Goal: Find specific page/section: Find specific page/section

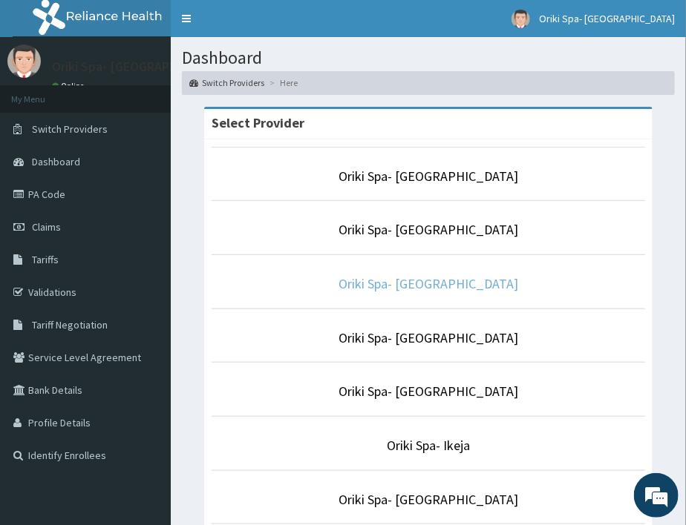
click at [420, 283] on link "Oriki Spa- [GEOGRAPHIC_DATA]" at bounding box center [428, 283] width 180 height 17
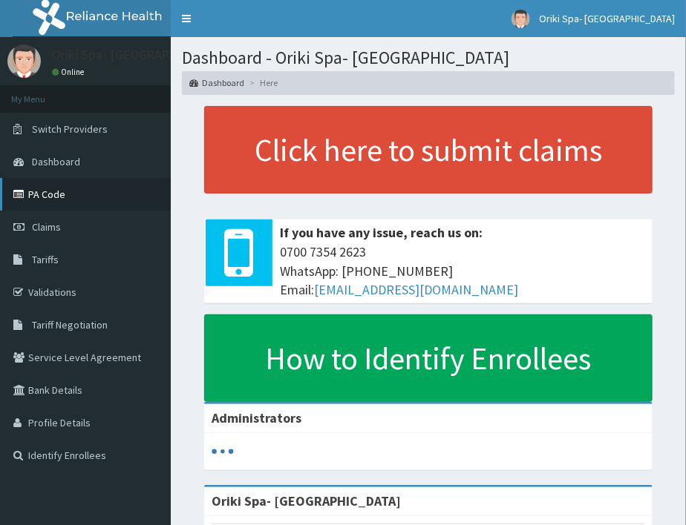
click at [33, 194] on link "PA Code" at bounding box center [85, 194] width 171 height 33
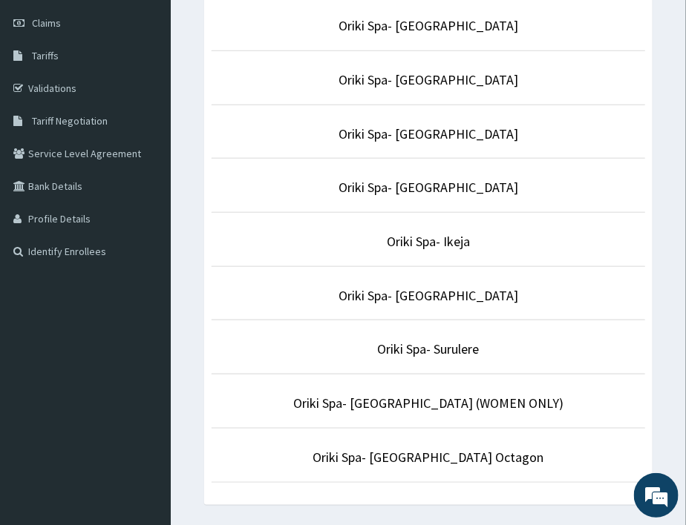
scroll to position [211, 0]
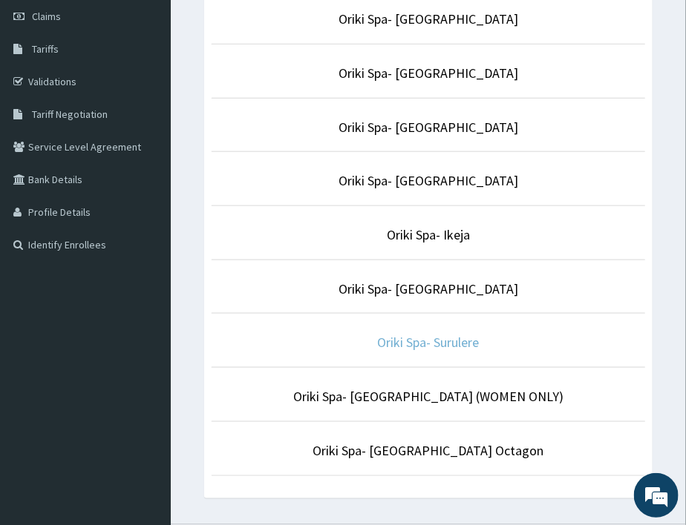
click at [406, 344] on link "Oriki Spa- Surulere" at bounding box center [429, 342] width 102 height 17
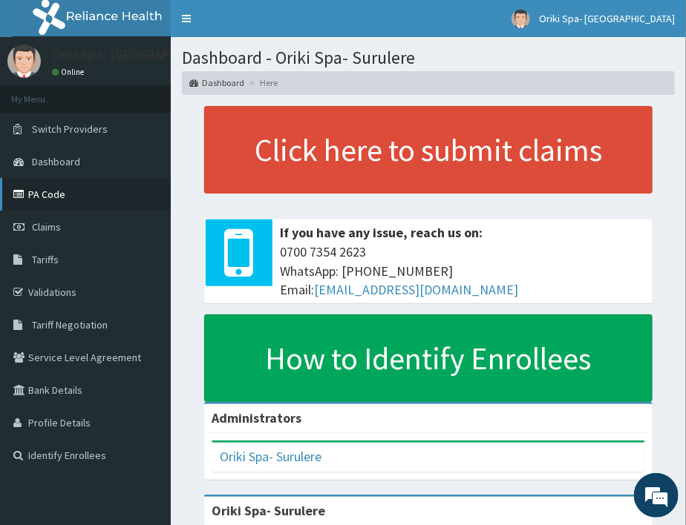
click at [28, 201] on link "PA Code" at bounding box center [85, 194] width 171 height 33
